Goal: Task Accomplishment & Management: Use online tool/utility

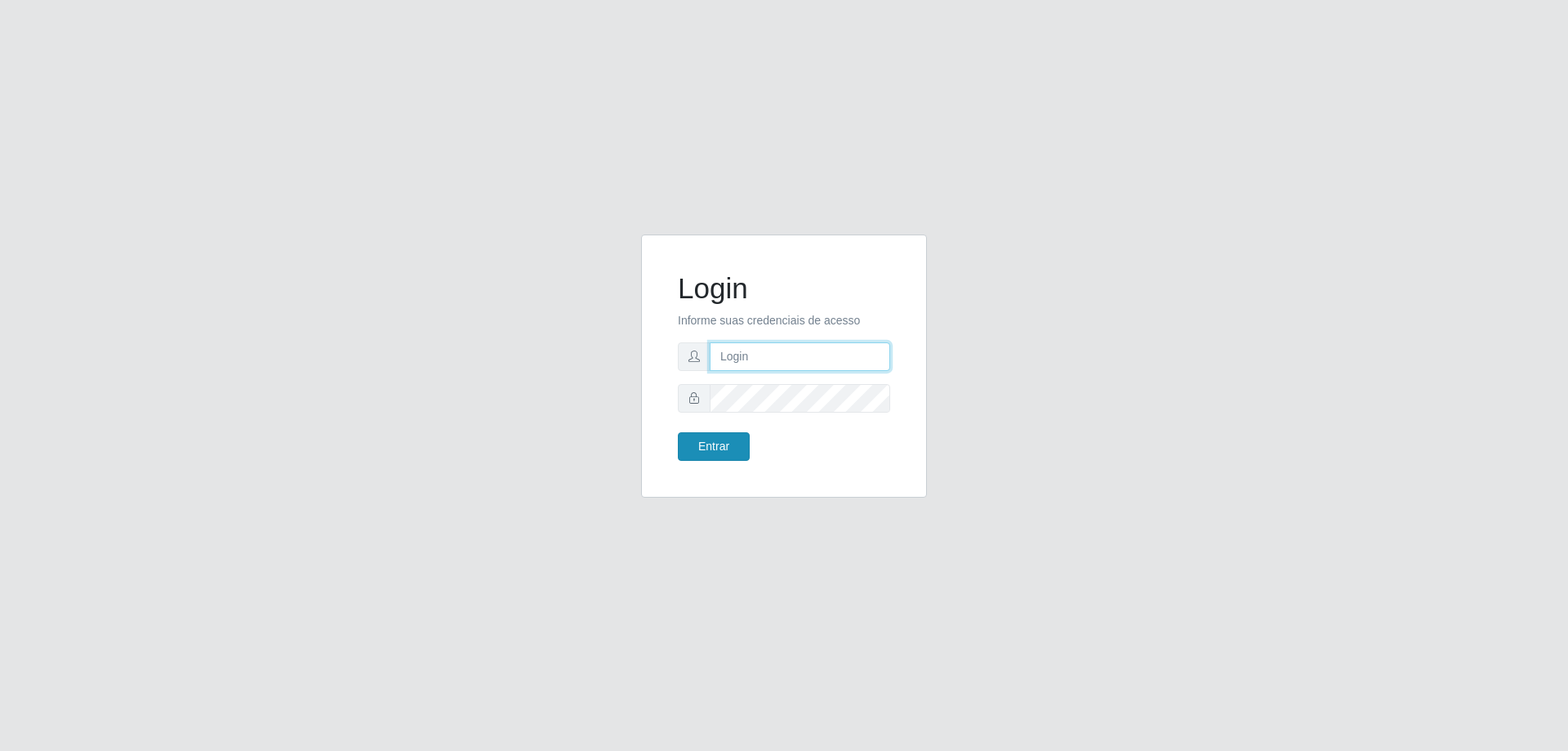
type input "[EMAIL_ADDRESS][DOMAIN_NAME]"
click at [709, 447] on button "Entrar" at bounding box center [714, 446] width 72 height 29
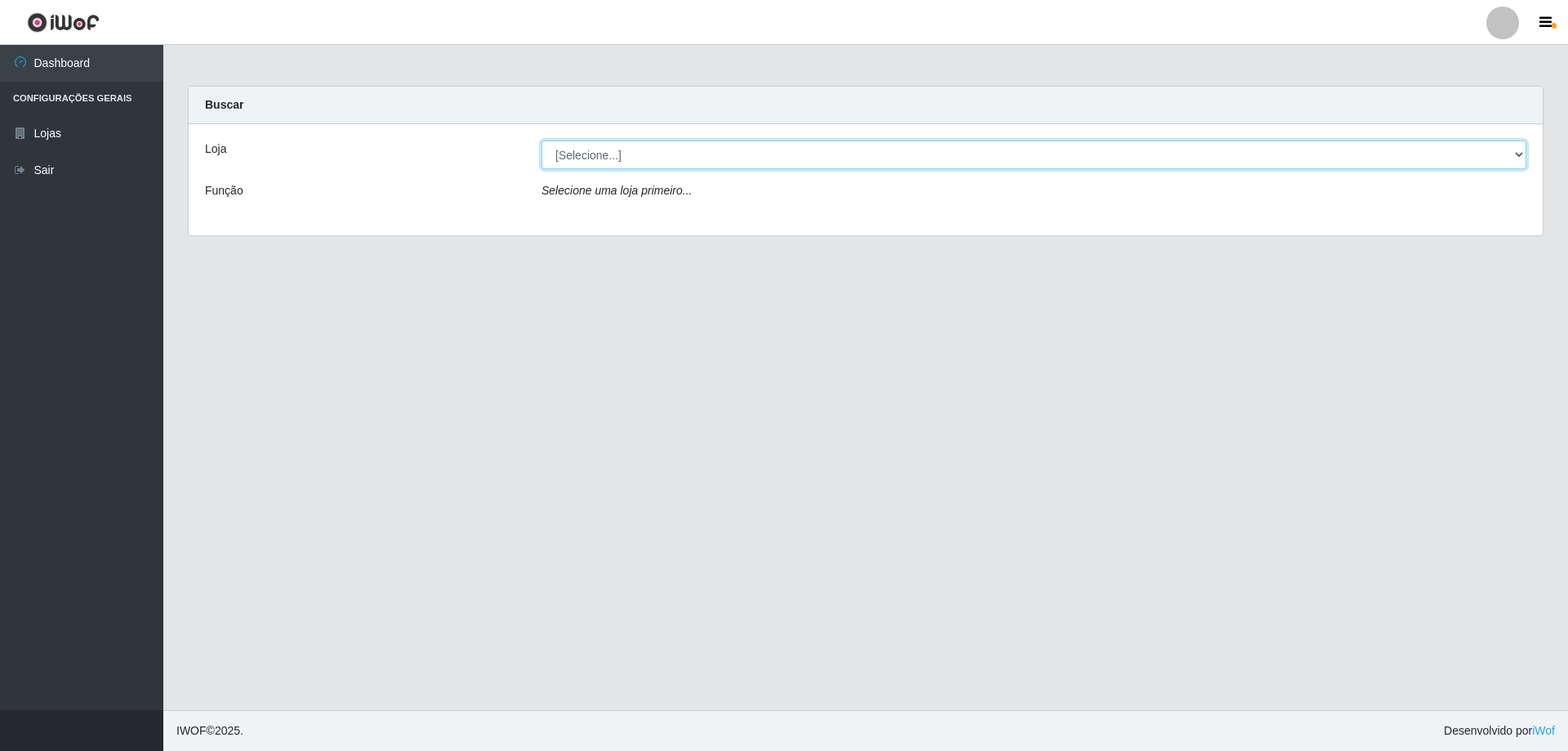
click at [1513, 154] on select "[Selecione...] SuperShow Bis - [GEOGRAPHIC_DATA]" at bounding box center [1033, 155] width 985 height 29
select select "59"
click at [541, 141] on select "[Selecione...] SuperShow Bis - [GEOGRAPHIC_DATA]" at bounding box center [1033, 155] width 985 height 29
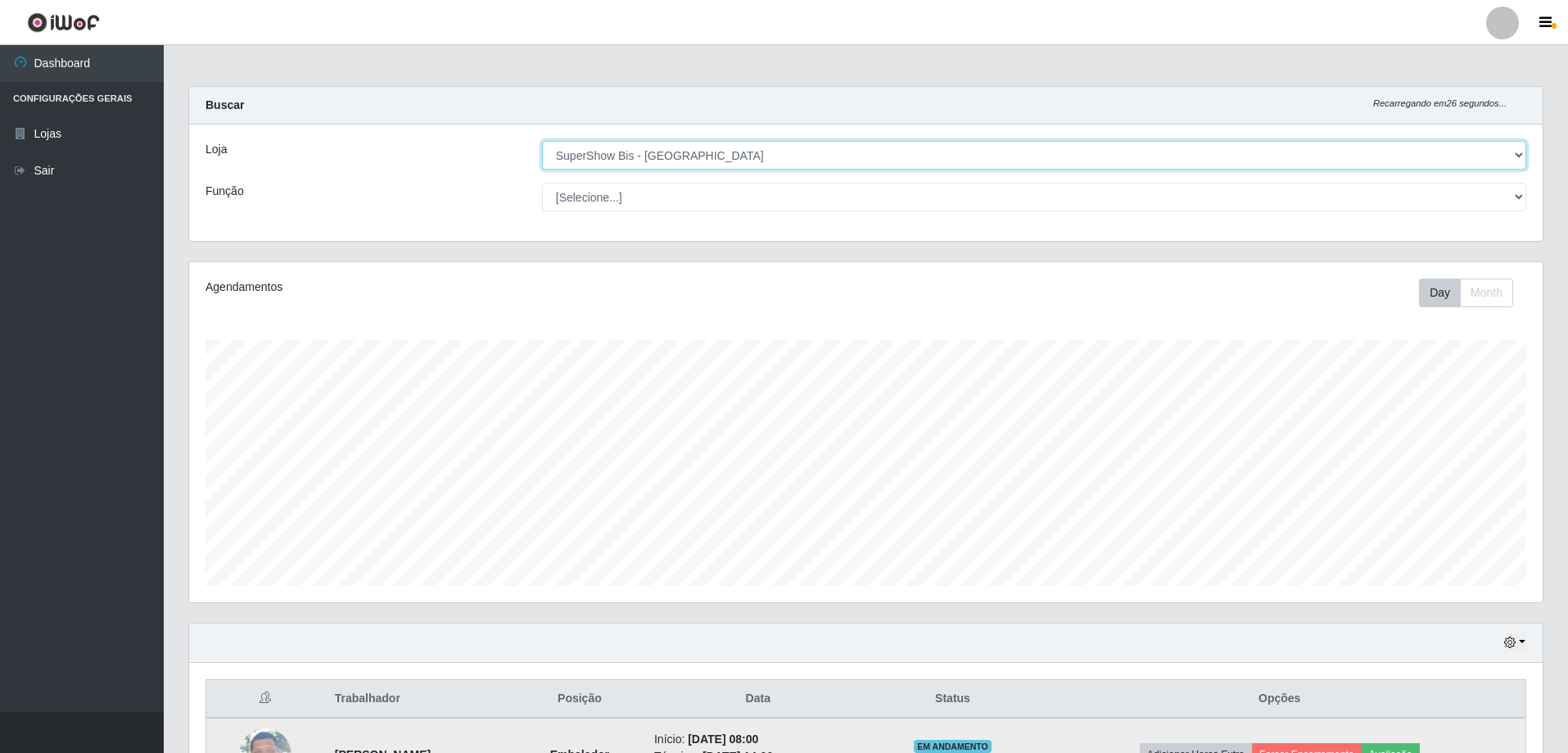
scroll to position [190, 0]
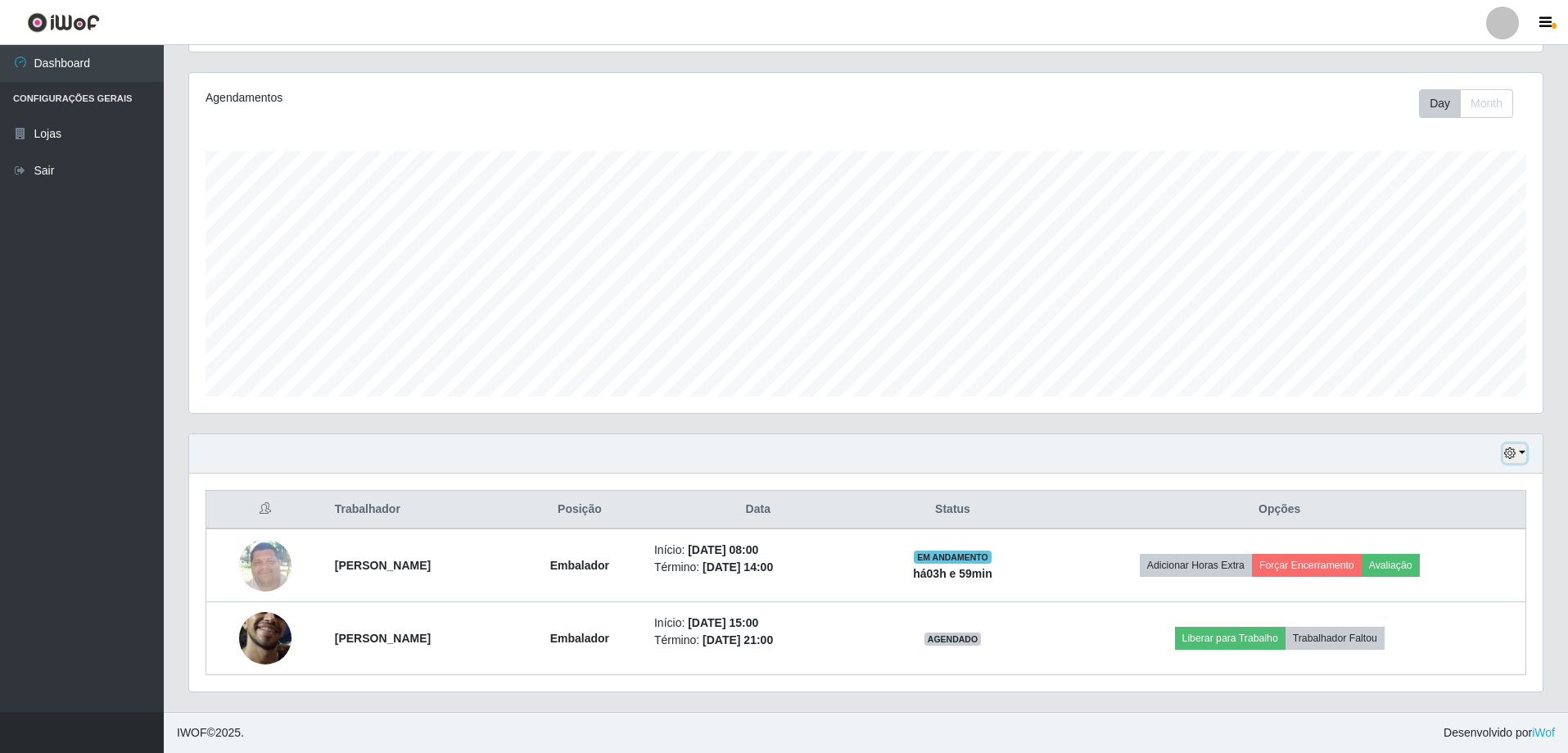
click at [1524, 453] on button "button" at bounding box center [1515, 453] width 23 height 19
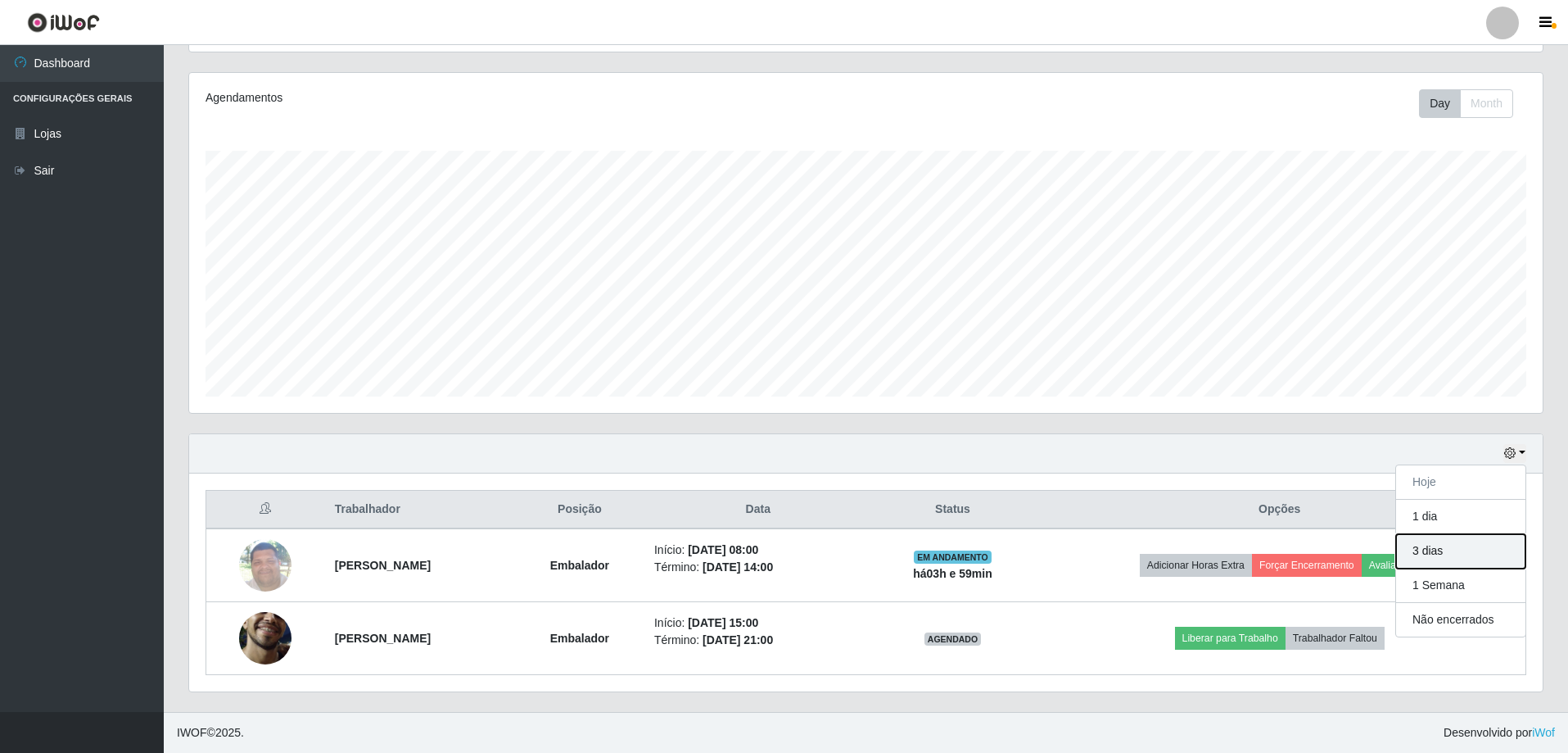
click at [1432, 555] on button "3 dias" at bounding box center [1460, 551] width 129 height 34
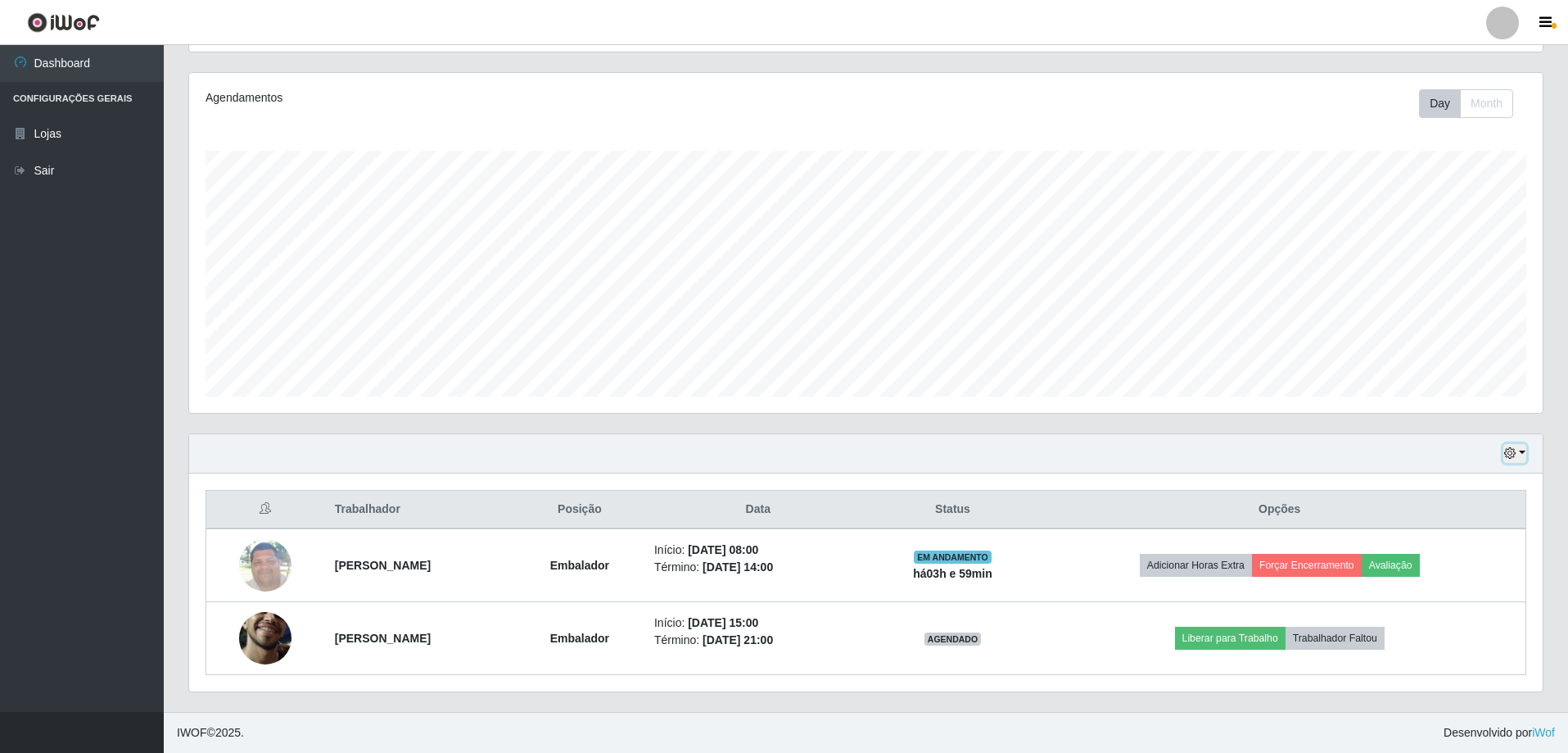
click at [1521, 455] on button "button" at bounding box center [1515, 453] width 23 height 19
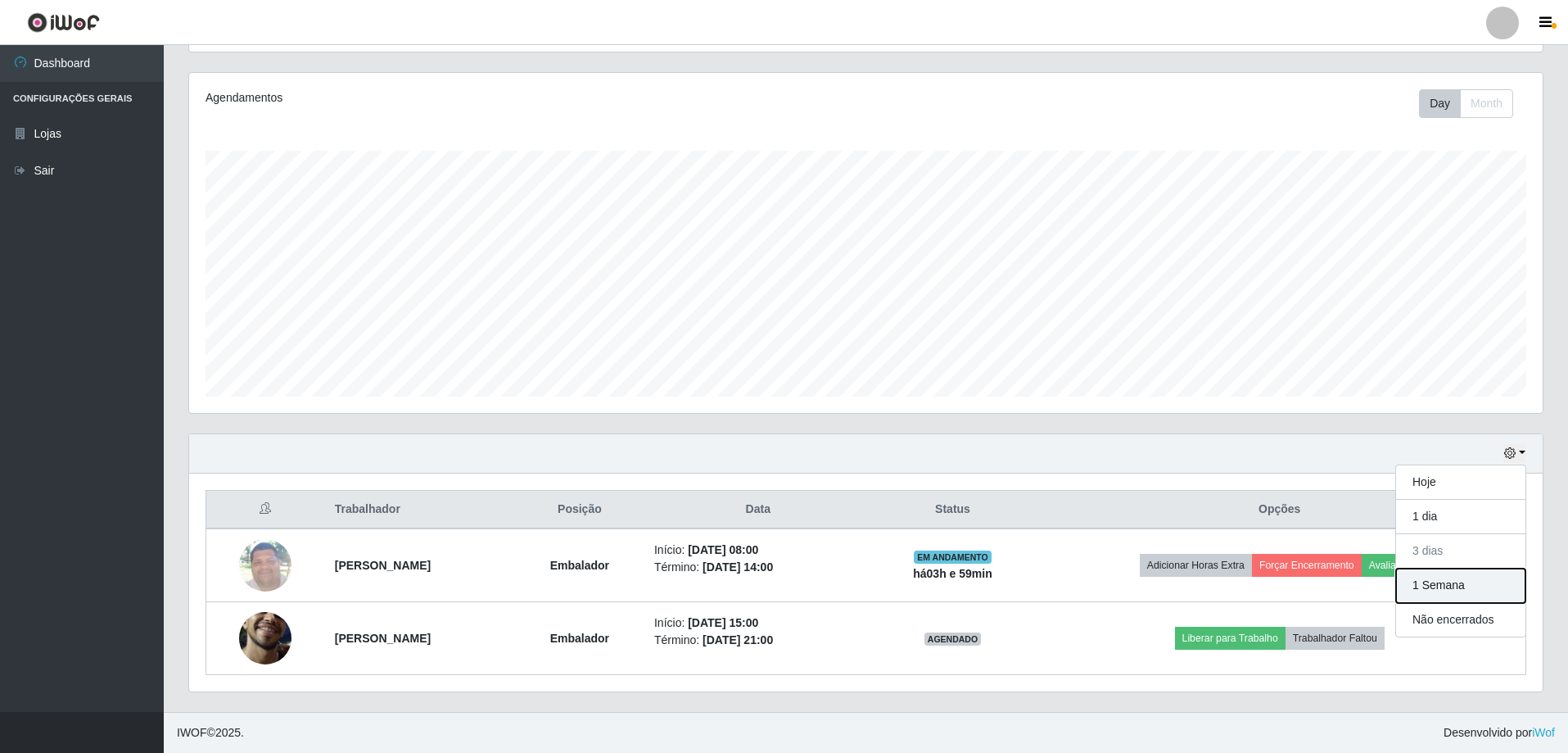
click at [1439, 585] on button "1 Semana" at bounding box center [1460, 586] width 129 height 34
